Goal: Task Accomplishment & Management: Complete application form

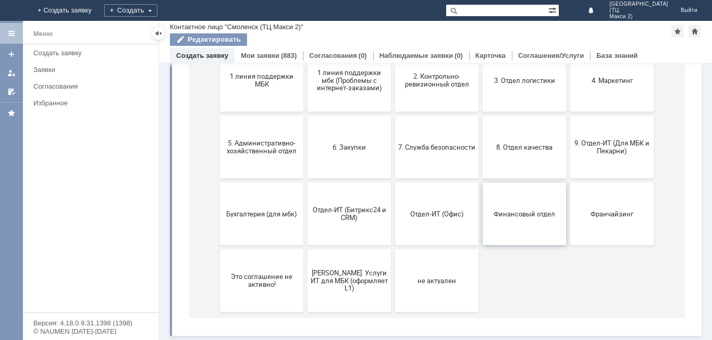
scroll to position [100, 0]
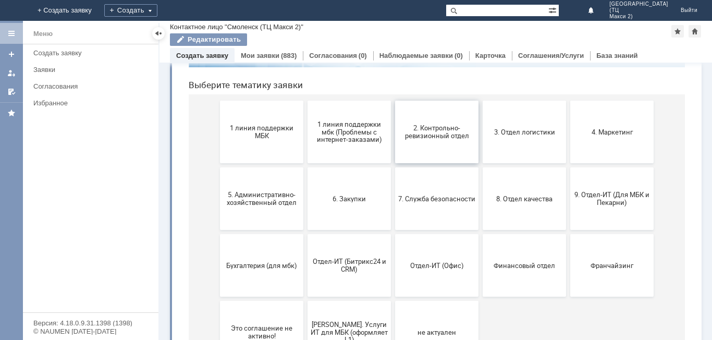
click at [428, 132] on span "2. Контрольно-ревизионный отдел" at bounding box center [436, 132] width 77 height 16
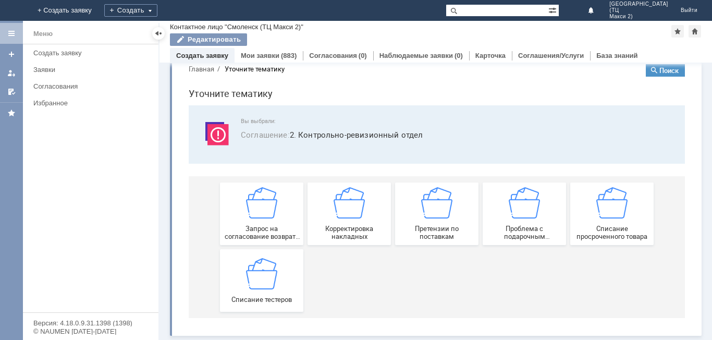
scroll to position [20, 0]
click at [285, 273] on div "Списание тестеров" at bounding box center [261, 280] width 77 height 45
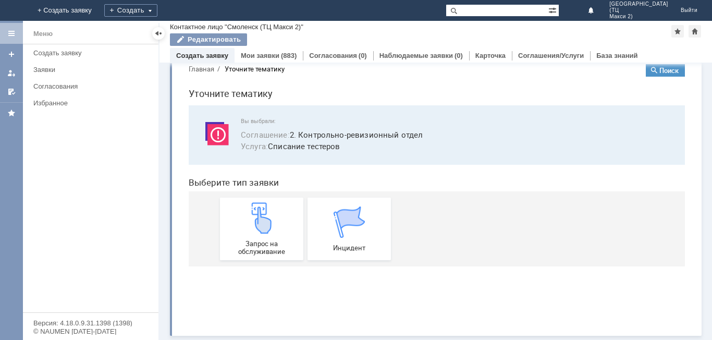
scroll to position [0, 0]
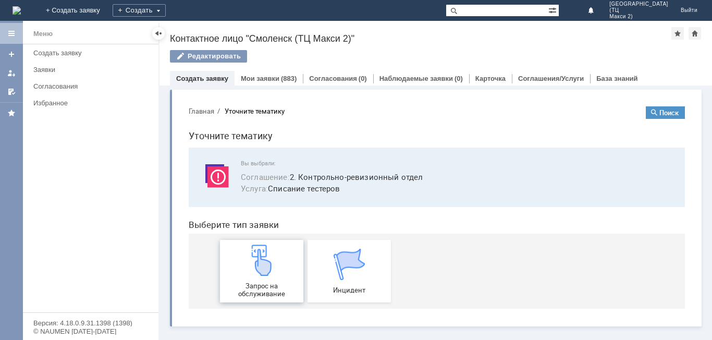
click at [280, 272] on div "Запрос на обслуживание" at bounding box center [261, 270] width 77 height 53
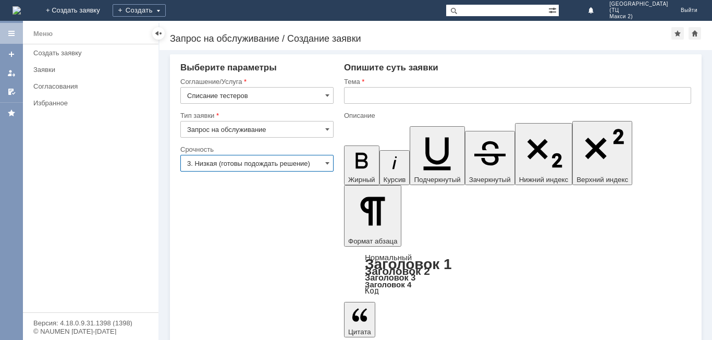
click at [269, 161] on input "3. Низкая (готовы подождать решение)" at bounding box center [256, 163] width 153 height 17
drag, startPoint x: 328, startPoint y: 302, endPoint x: 328, endPoint y: 292, distance: 9.9
click at [328, 292] on div "Внимание! Выберите параметры Соглашение/Услуга Списание тестеров Тип заявки Зап…" at bounding box center [436, 195] width 553 height 290
type input "3. Низкая (готовы подождать решение)"
click at [377, 100] on input "text" at bounding box center [517, 95] width 347 height 17
